Goal: Task Accomplishment & Management: Manage account settings

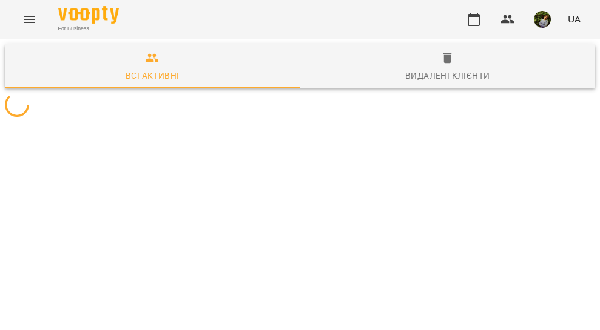
click at [31, 19] on icon "Menu" at bounding box center [29, 19] width 15 height 15
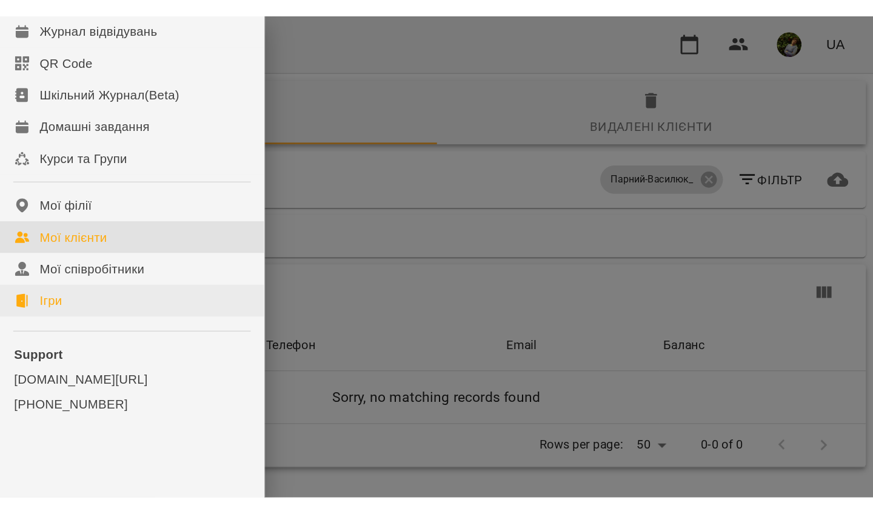
scroll to position [64, 0]
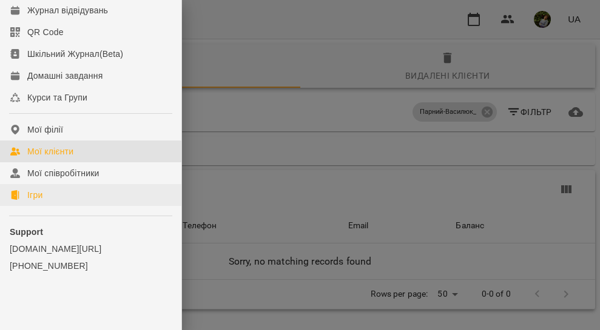
click at [47, 202] on link "Ігри" at bounding box center [90, 195] width 181 height 22
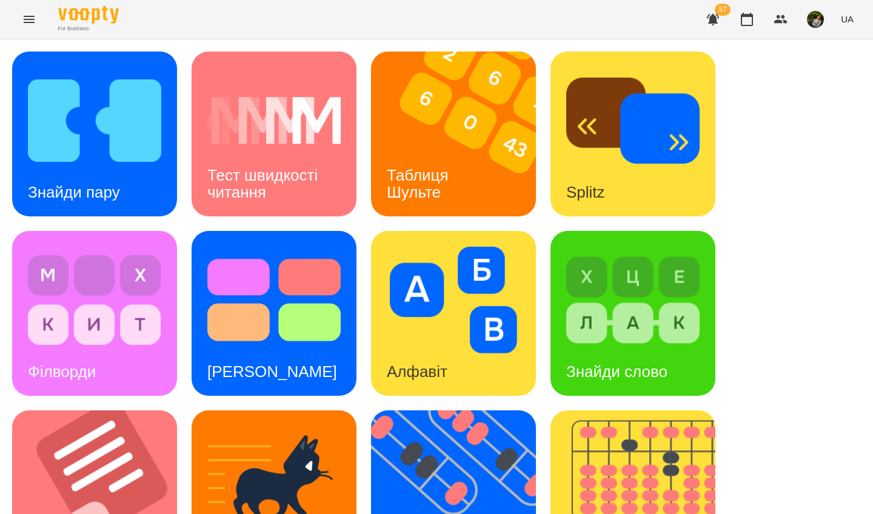
scroll to position [369, 0]
drag, startPoint x: 136, startPoint y: 87, endPoint x: 106, endPoint y: 307, distance: 221.5
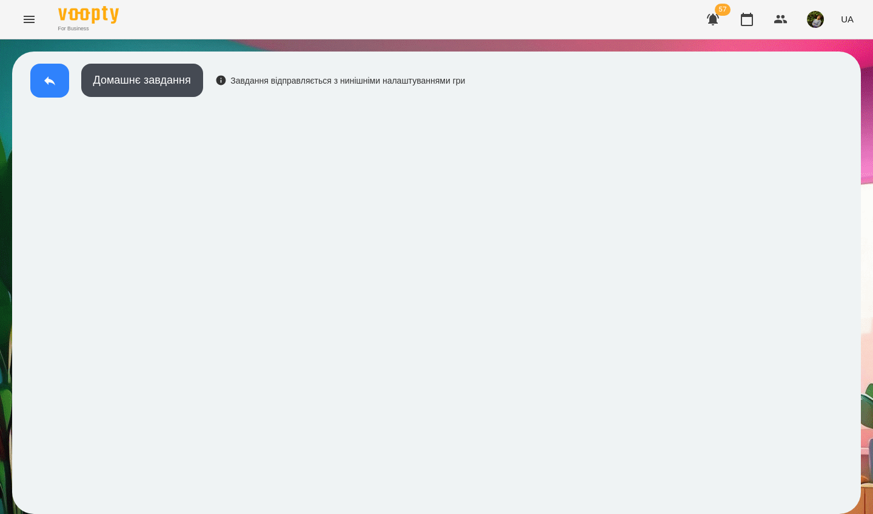
click at [50, 75] on icon at bounding box center [49, 80] width 15 height 15
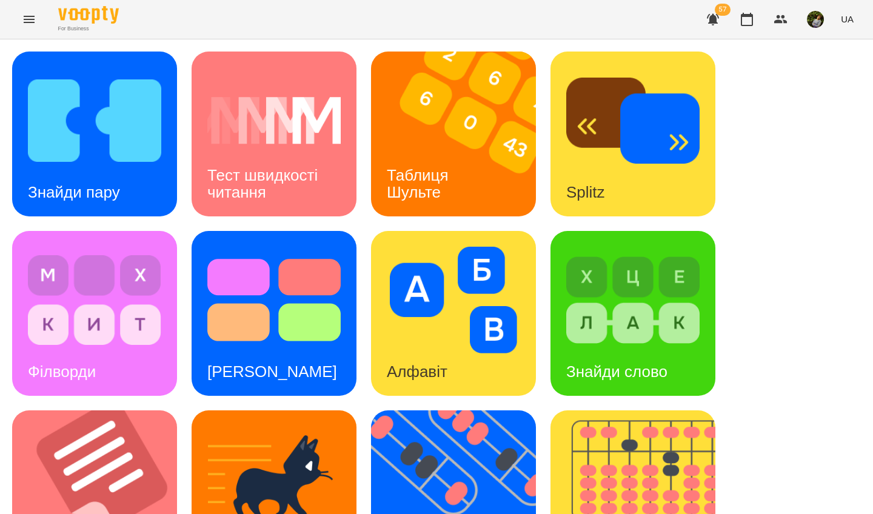
click at [116, 176] on div "Знайди пару" at bounding box center [74, 193] width 124 height 48
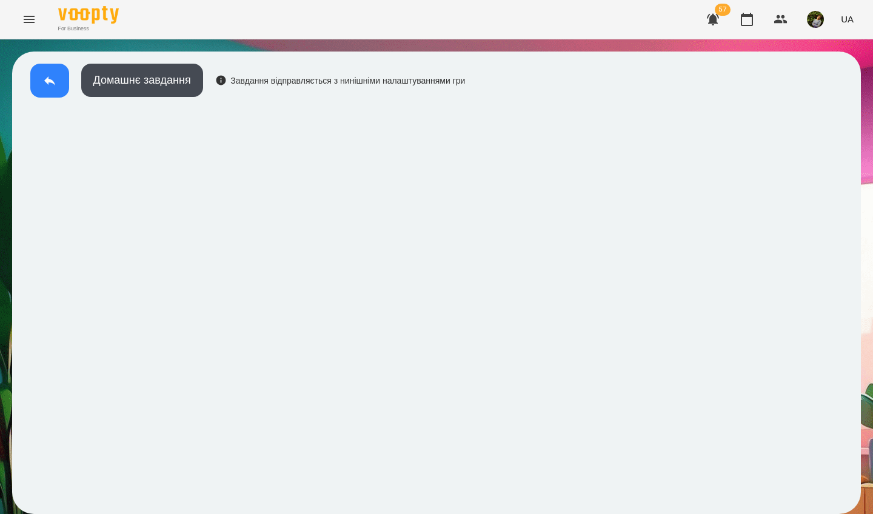
click at [41, 81] on button at bounding box center [49, 81] width 39 height 34
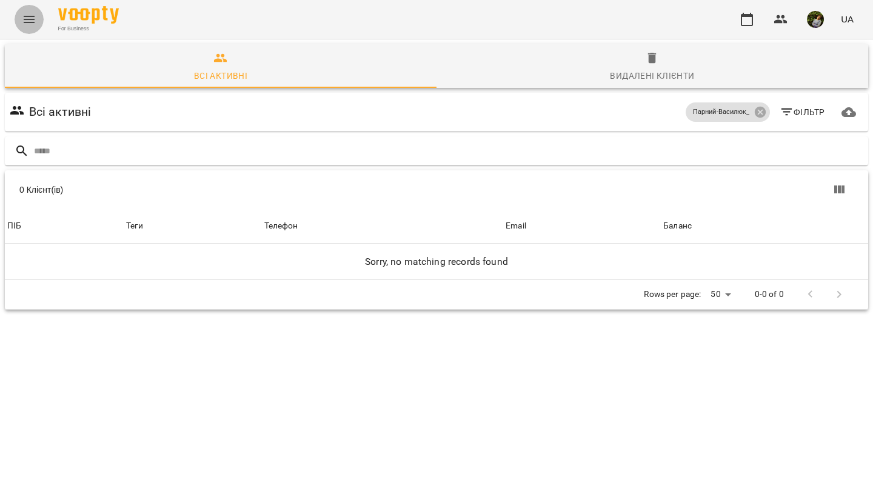
click at [32, 18] on icon "Menu" at bounding box center [29, 19] width 15 height 15
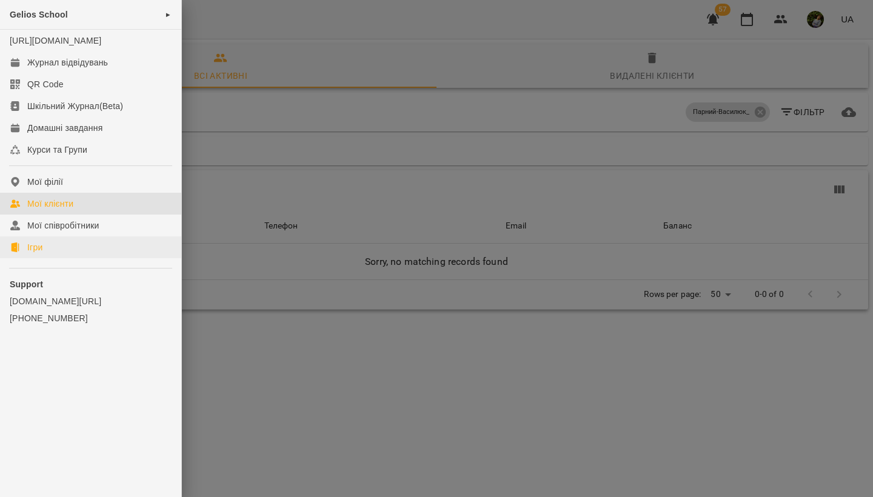
click at [44, 258] on link "Ігри" at bounding box center [90, 247] width 181 height 22
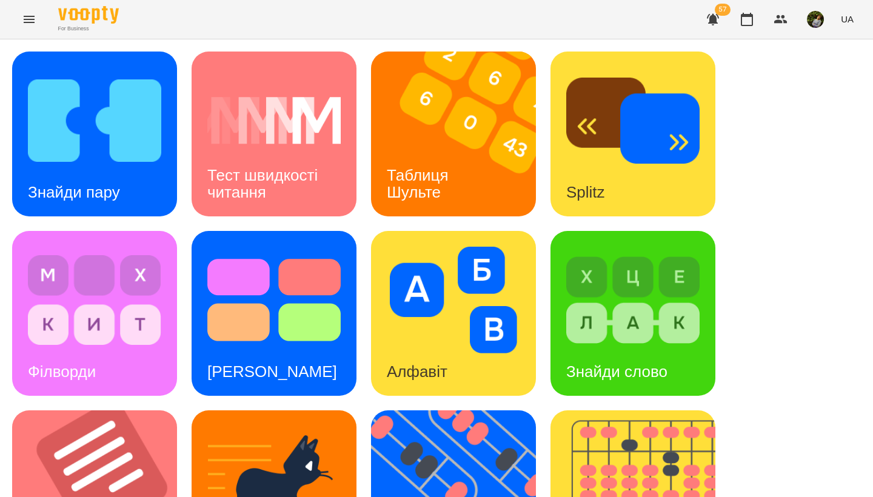
click at [27, 22] on icon "Menu" at bounding box center [29, 19] width 11 height 7
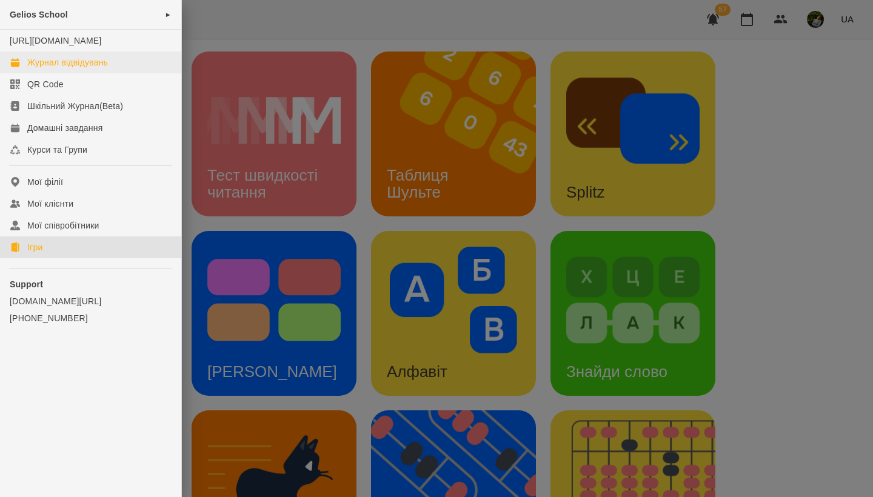
click at [63, 64] on link "Журнал відвідувань" at bounding box center [90, 63] width 181 height 22
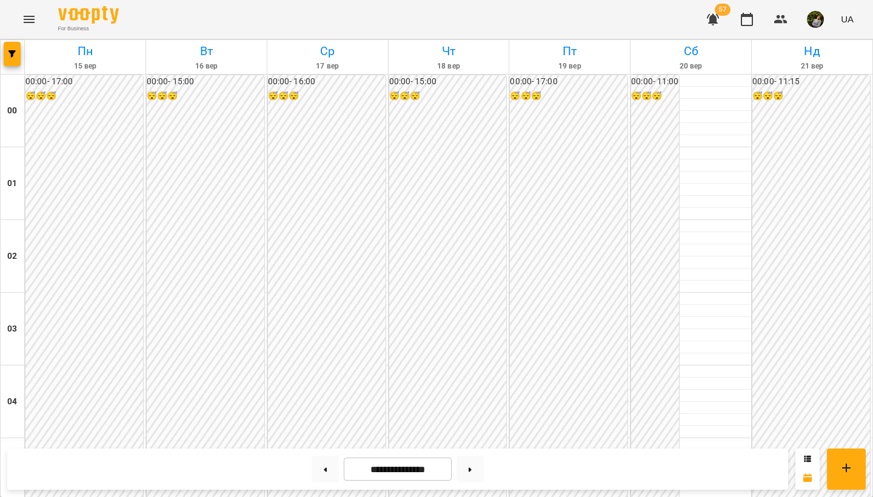
scroll to position [1214, 0]
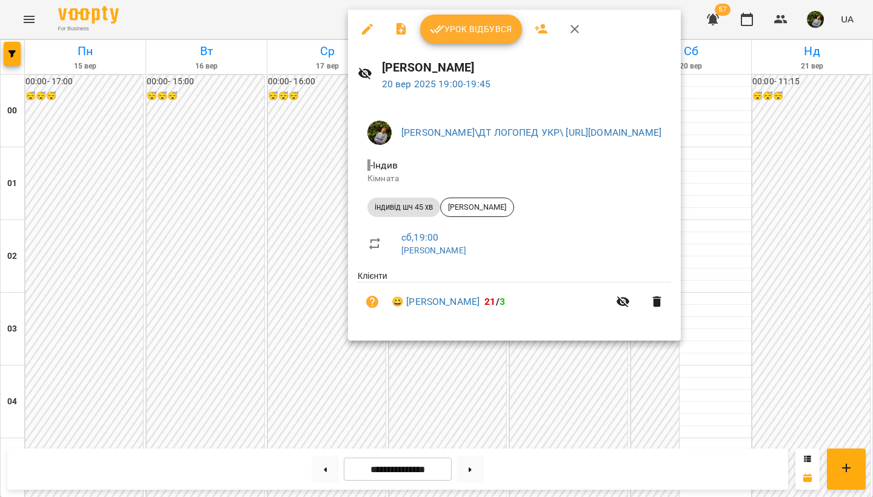
click at [480, 20] on button "Урок відбувся" at bounding box center [471, 29] width 102 height 29
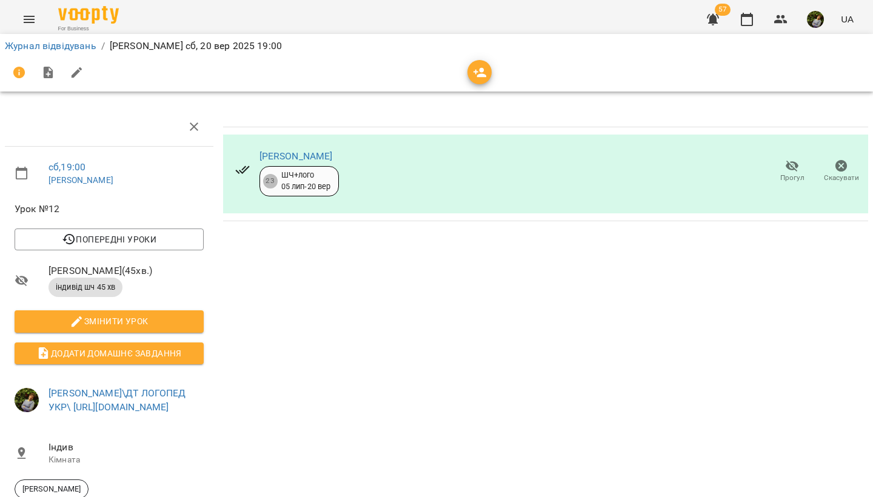
click at [29, 17] on icon "Menu" at bounding box center [29, 19] width 11 height 7
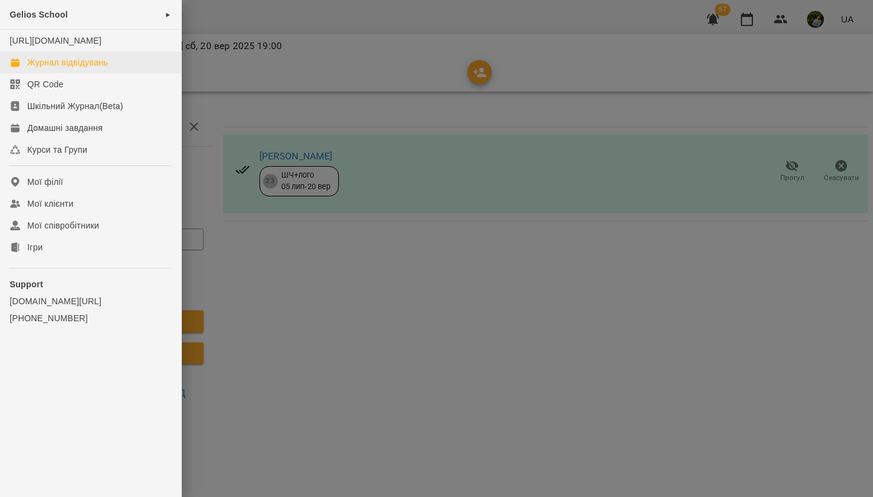
click at [50, 69] on div "Журнал відвідувань" at bounding box center [67, 62] width 81 height 12
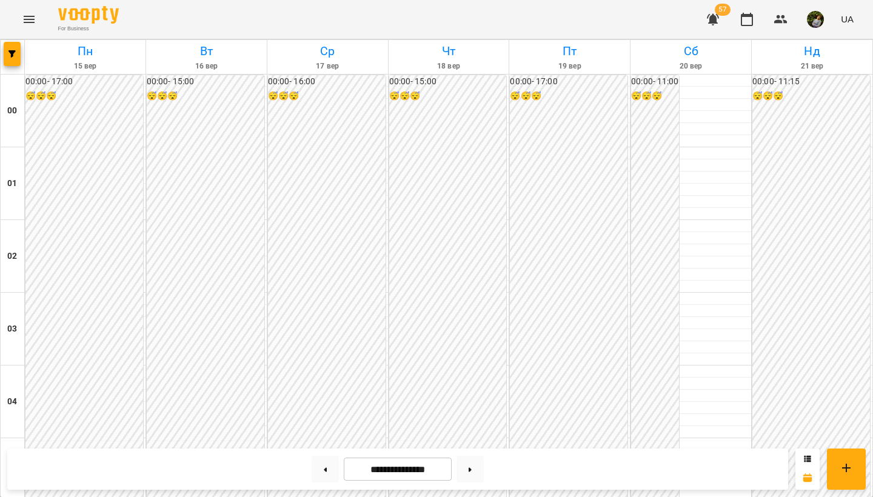
scroll to position [1152, 0]
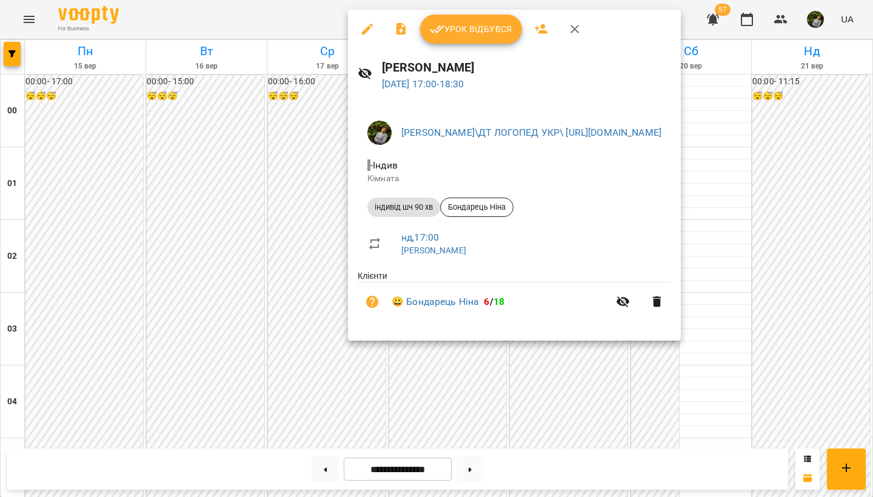
click at [325, 345] on div at bounding box center [436, 248] width 873 height 497
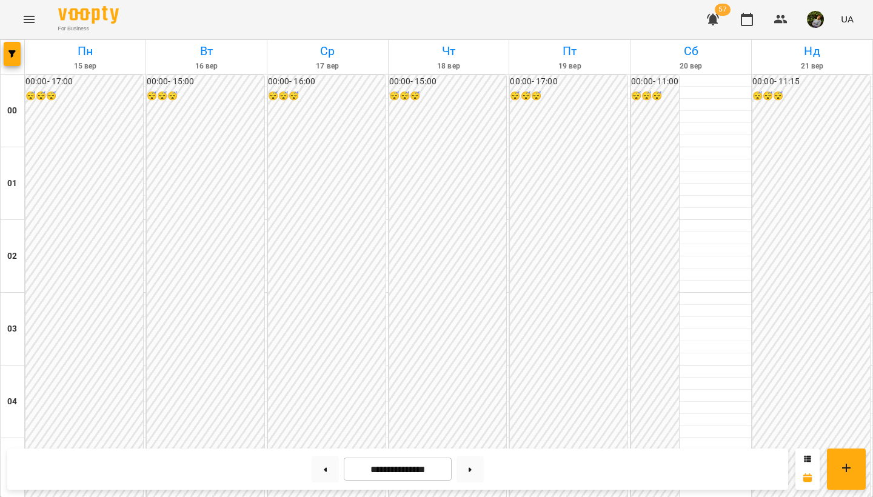
scroll to position [1200, 0]
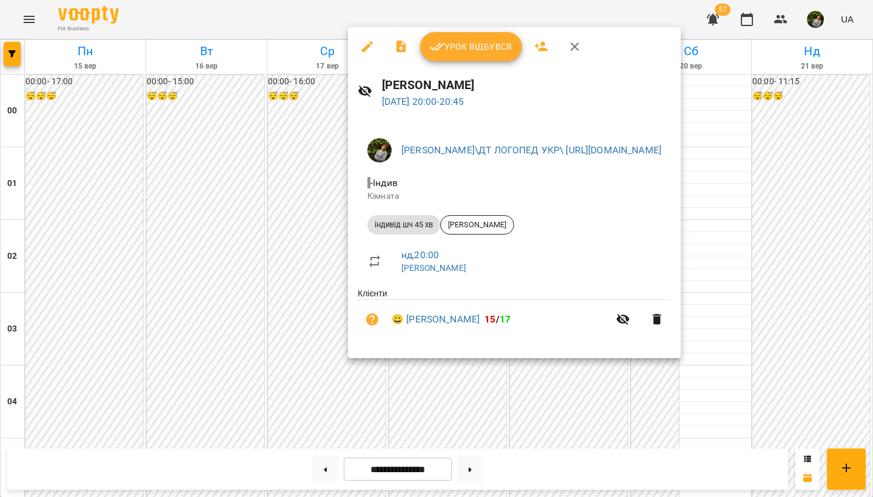
click at [297, 265] on div at bounding box center [436, 248] width 873 height 497
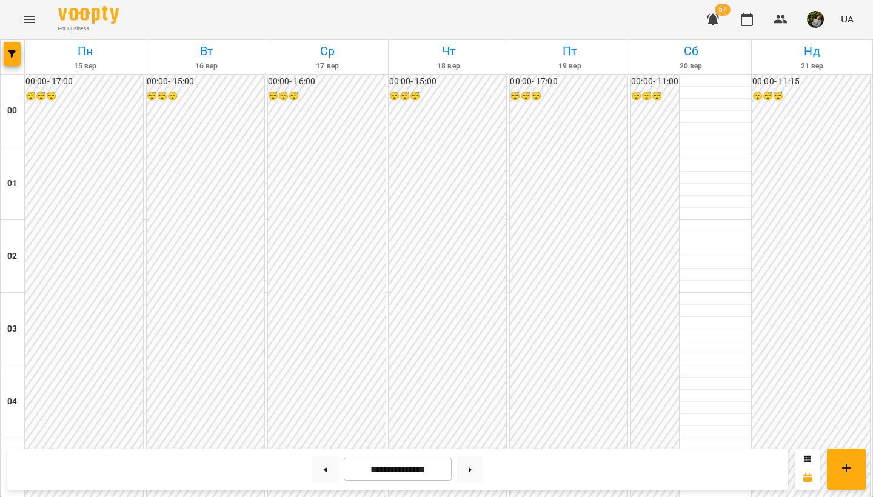
scroll to position [650, 0]
